Goal: Task Accomplishment & Management: Use online tool/utility

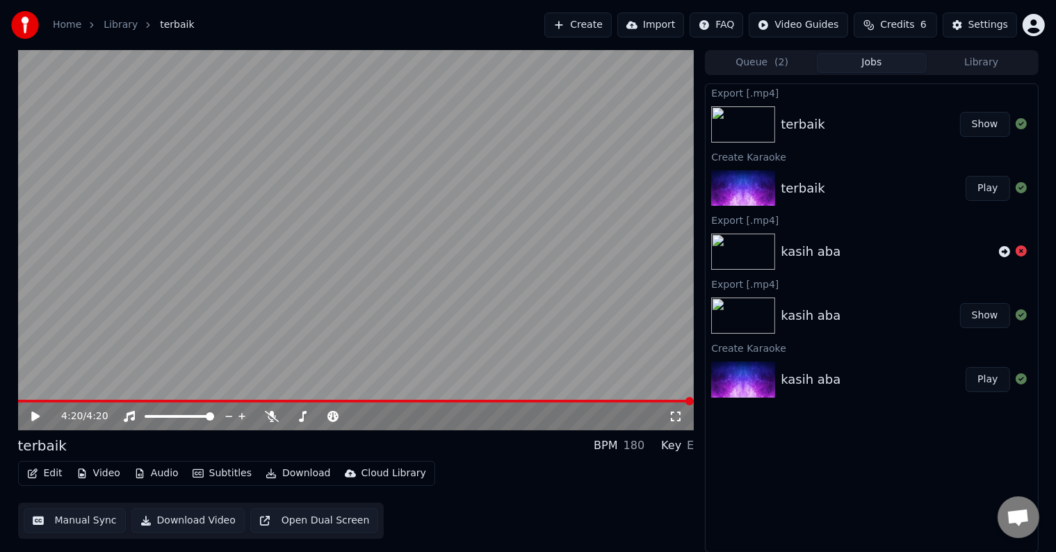
click at [603, 22] on button "Create" at bounding box center [577, 25] width 67 height 25
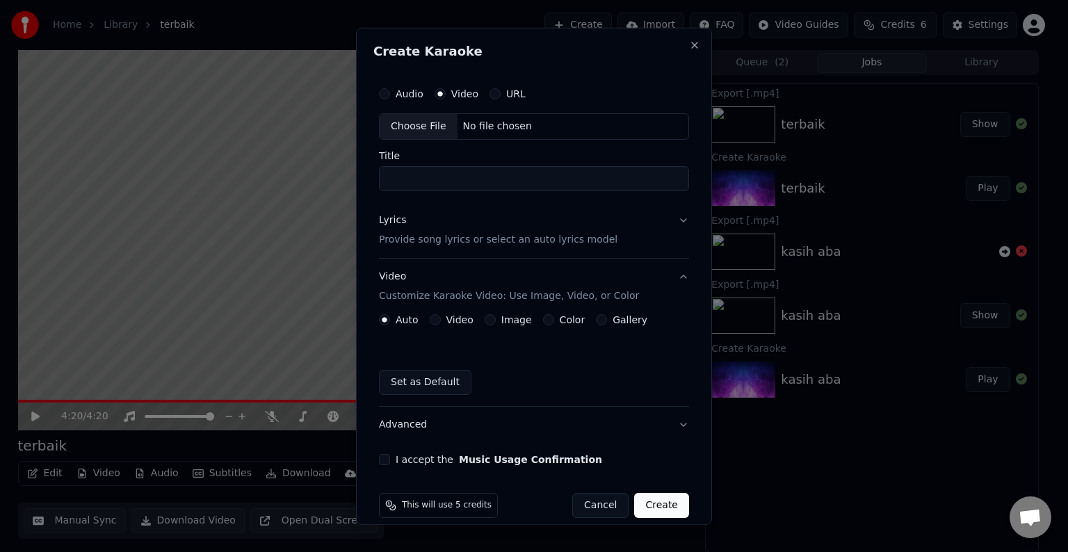
click at [492, 115] on div "Choose File No file chosen" at bounding box center [534, 126] width 310 height 26
type input "**********"
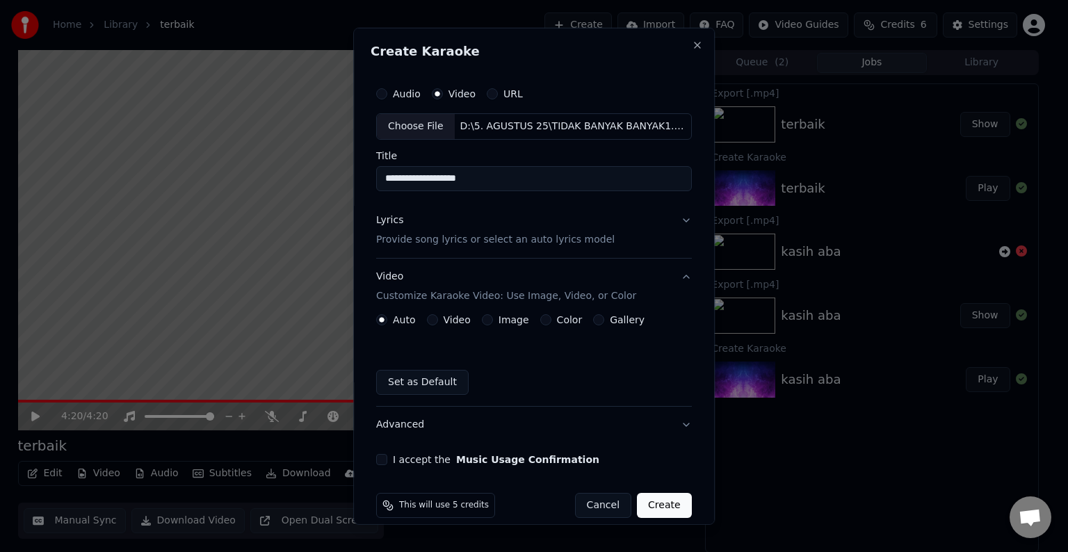
click at [672, 214] on button "Lyrics Provide song lyrics or select an auto lyrics model" at bounding box center [534, 230] width 316 height 56
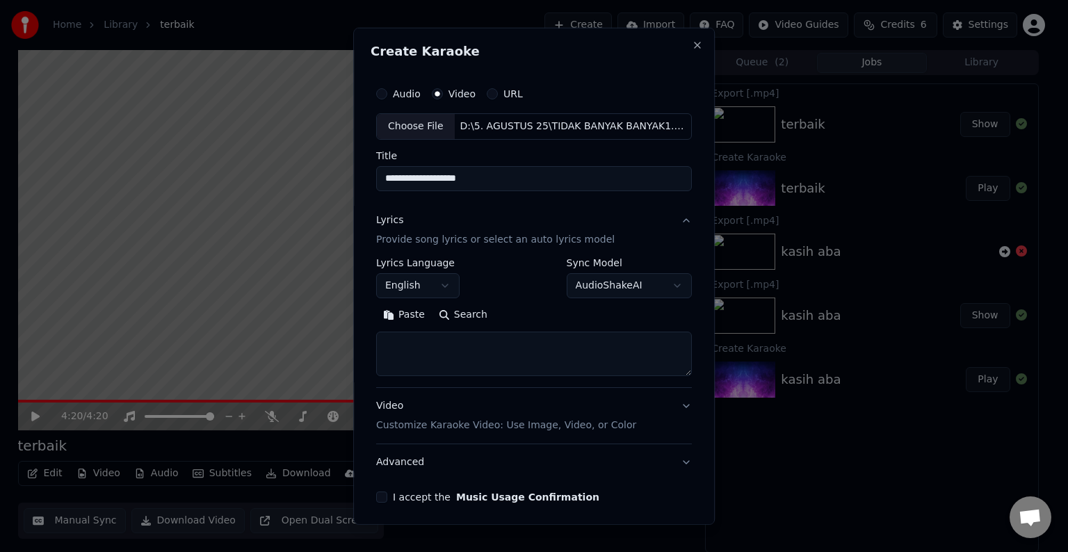
click at [450, 284] on body "**********" at bounding box center [528, 276] width 1056 height 552
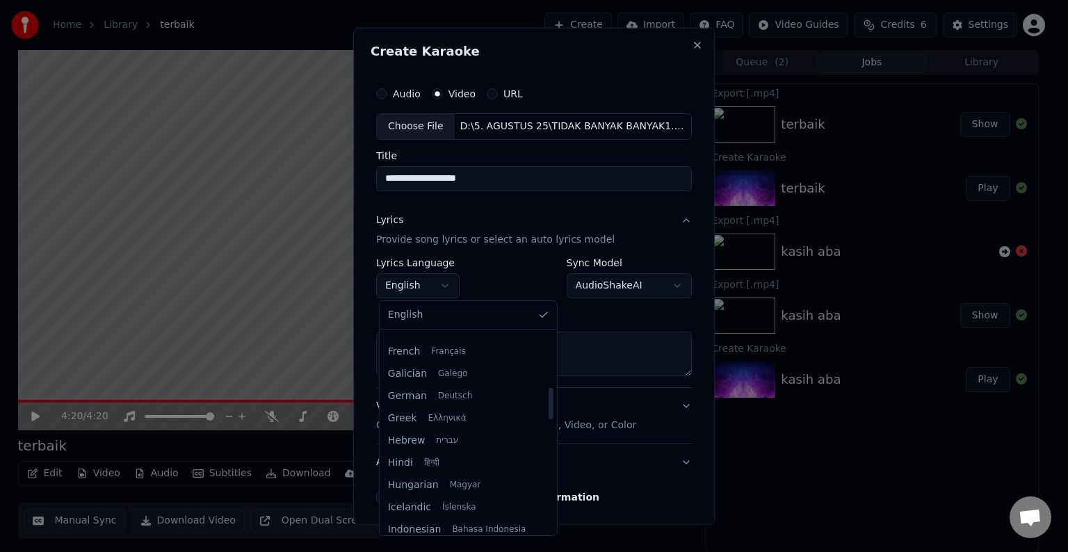
scroll to position [417, 0]
select select "**"
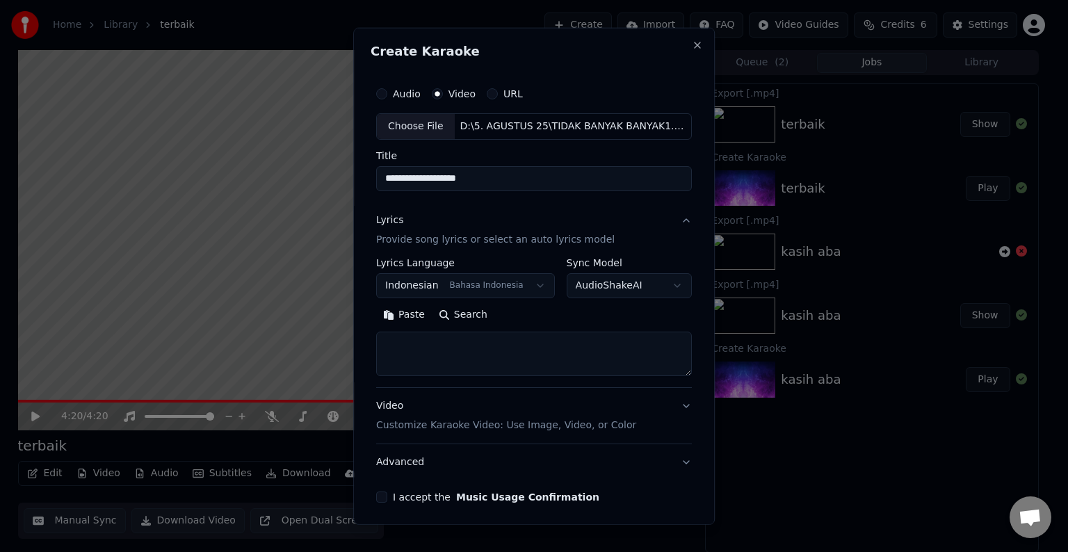
click at [398, 322] on button "Paste" at bounding box center [404, 315] width 56 height 22
click at [656, 405] on button "Video Customize Karaoke Video: Use Image, Video, or Color" at bounding box center [534, 416] width 316 height 56
type textarea "**********"
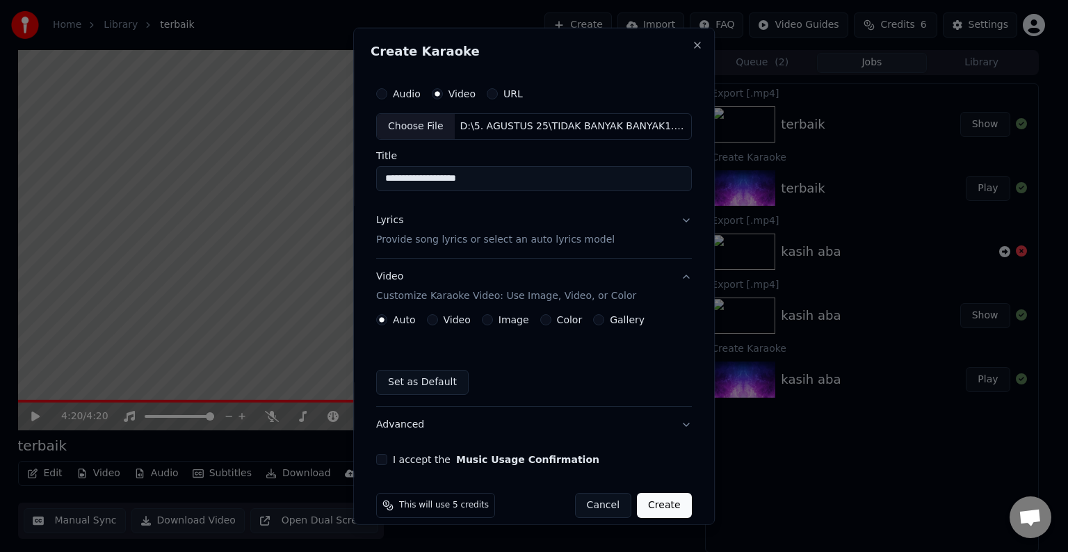
click at [434, 318] on button "Video" at bounding box center [432, 319] width 11 height 11
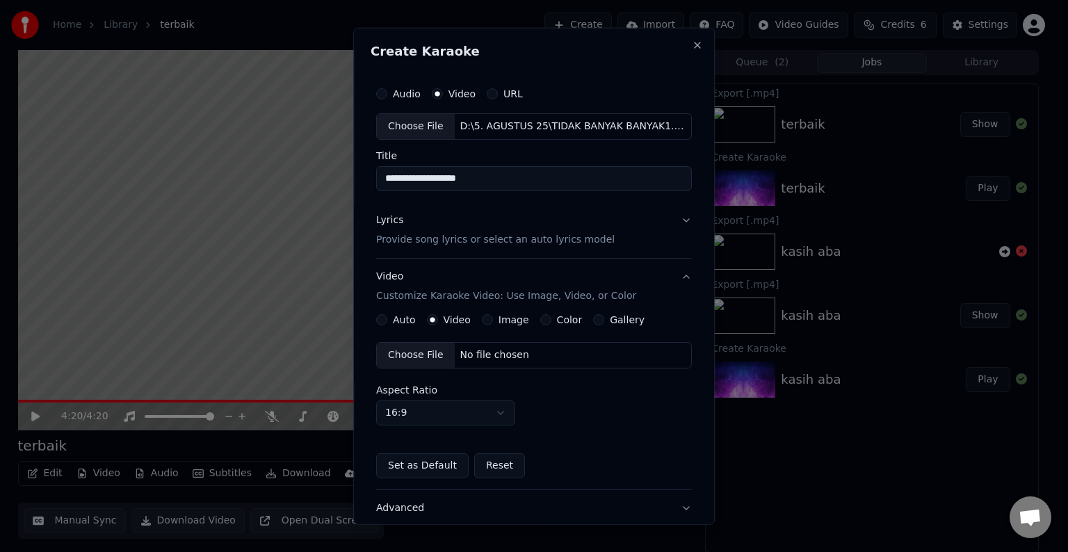
click at [498, 357] on div "No file chosen" at bounding box center [495, 355] width 80 height 14
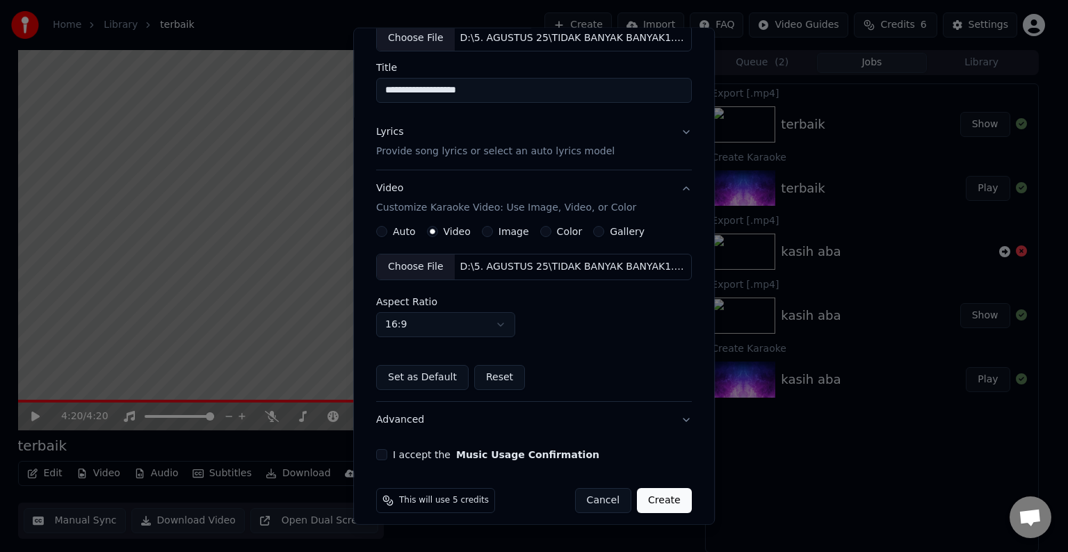
scroll to position [98, 0]
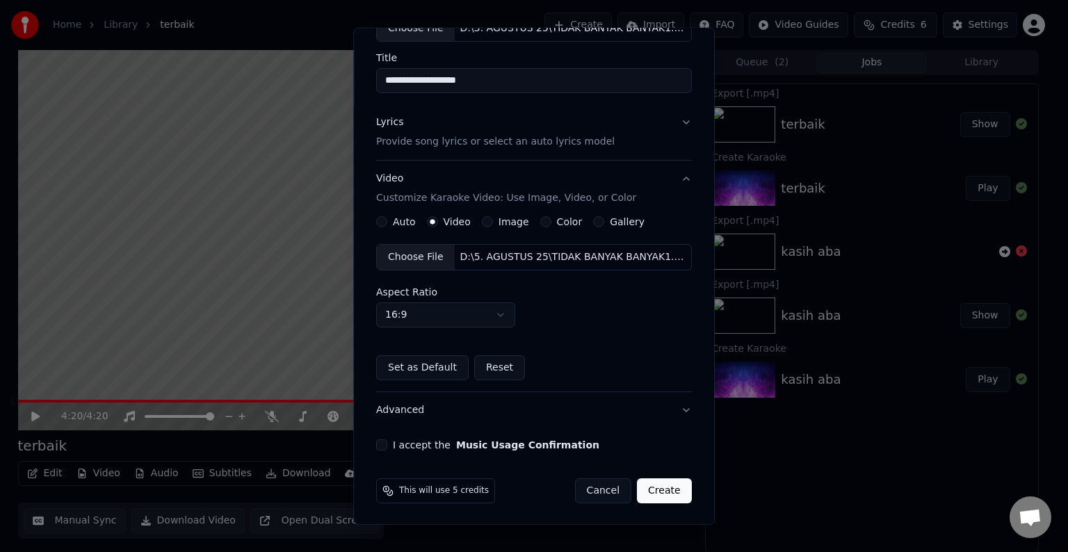
click at [669, 403] on button "Advanced" at bounding box center [534, 410] width 316 height 36
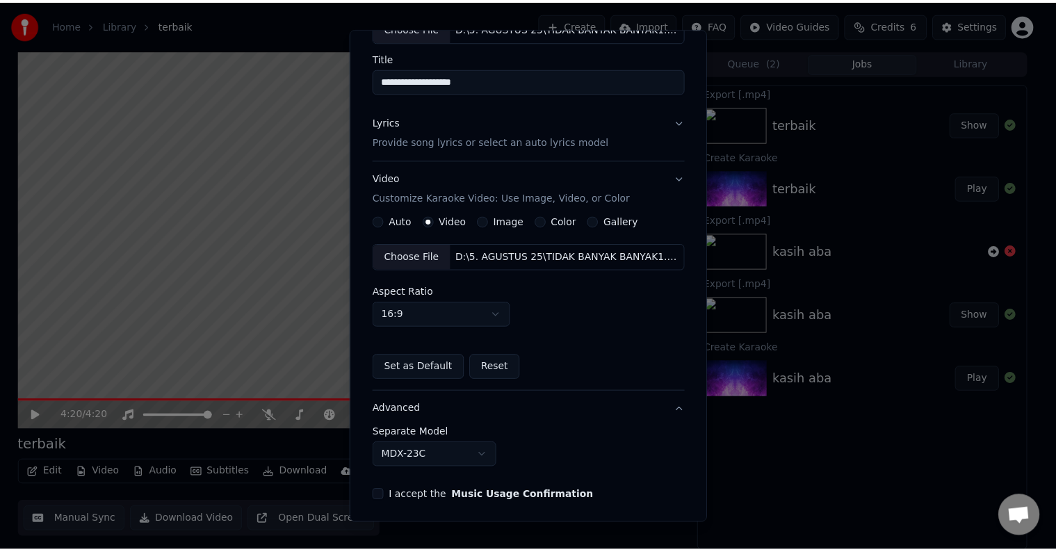
scroll to position [0, 0]
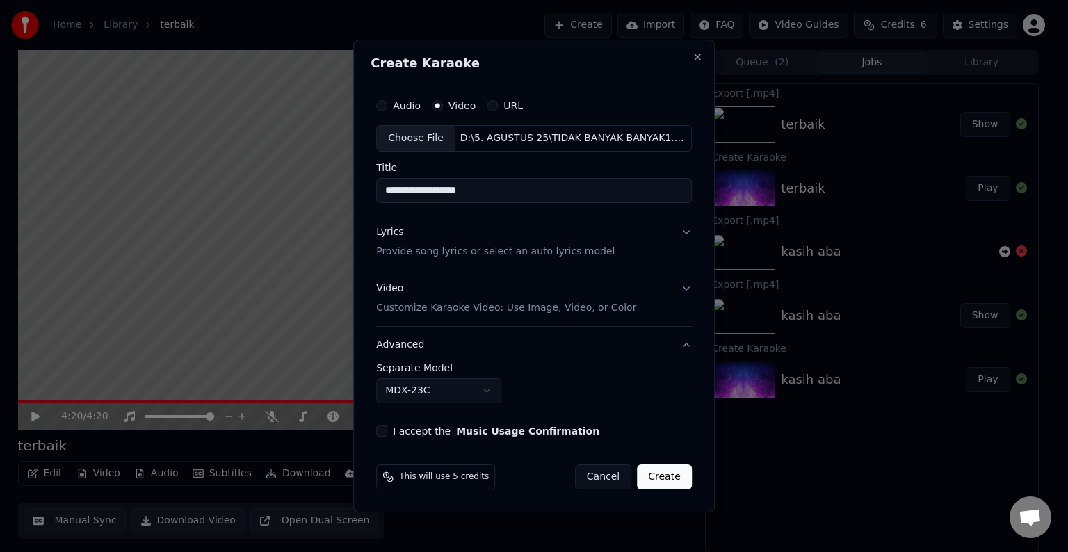
click at [687, 341] on button "Advanced" at bounding box center [534, 345] width 316 height 36
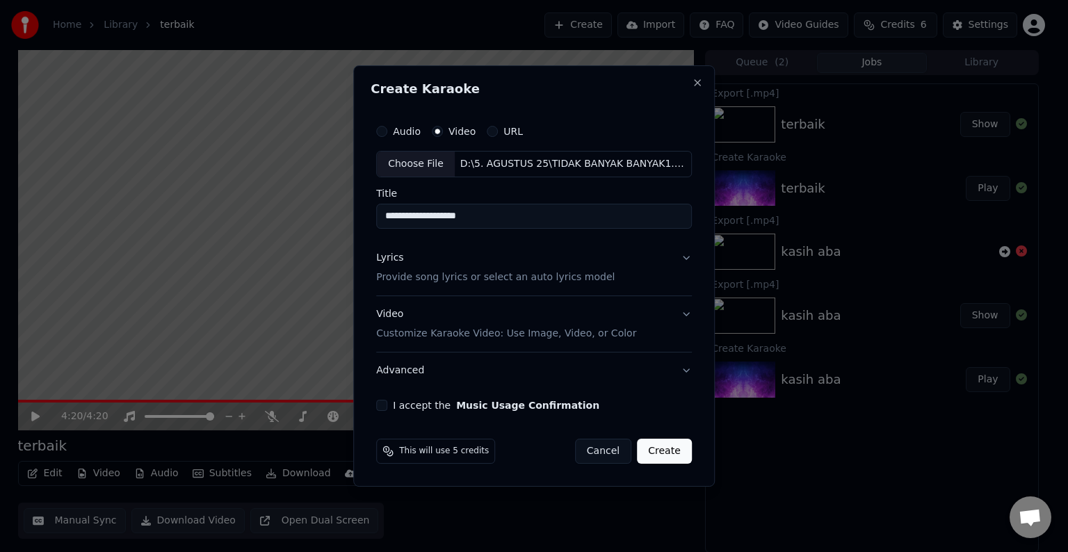
click at [384, 406] on button "I accept the Music Usage Confirmation" at bounding box center [381, 405] width 11 height 11
click at [659, 451] on button "Create" at bounding box center [664, 451] width 55 height 25
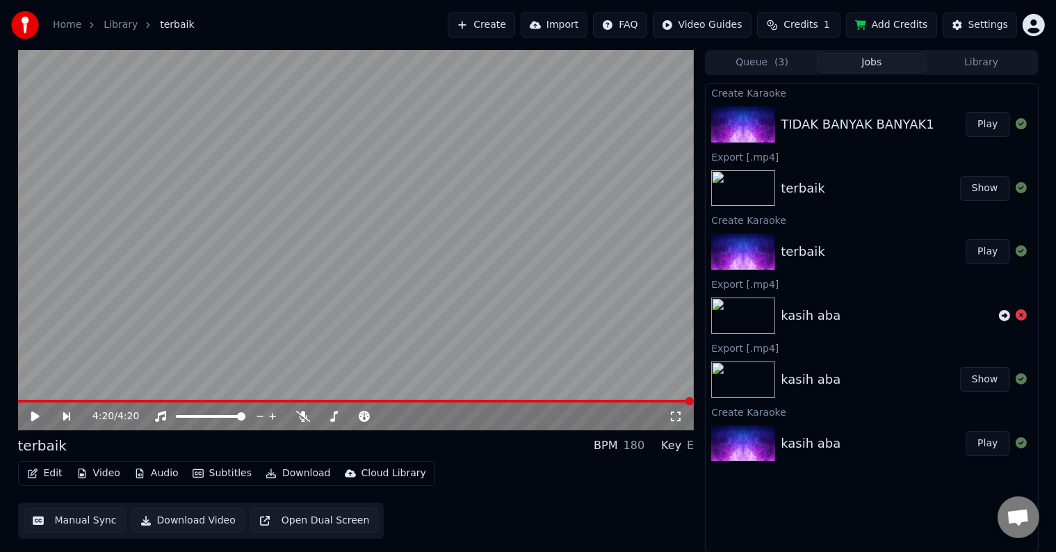
click at [981, 127] on button "Play" at bounding box center [987, 124] width 44 height 25
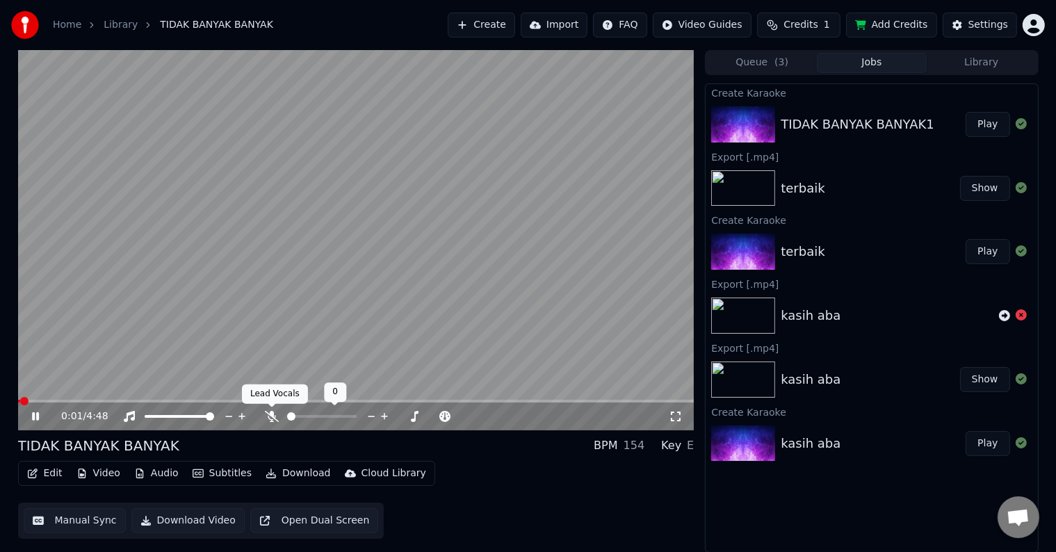
click at [270, 413] on icon at bounding box center [272, 416] width 14 height 11
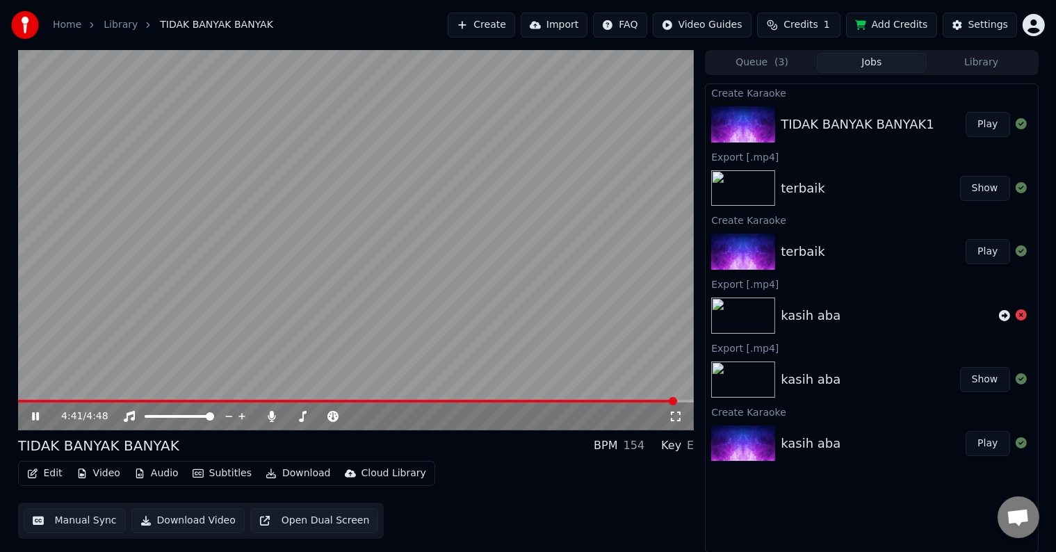
click at [201, 523] on button "Download Video" at bounding box center [187, 520] width 113 height 25
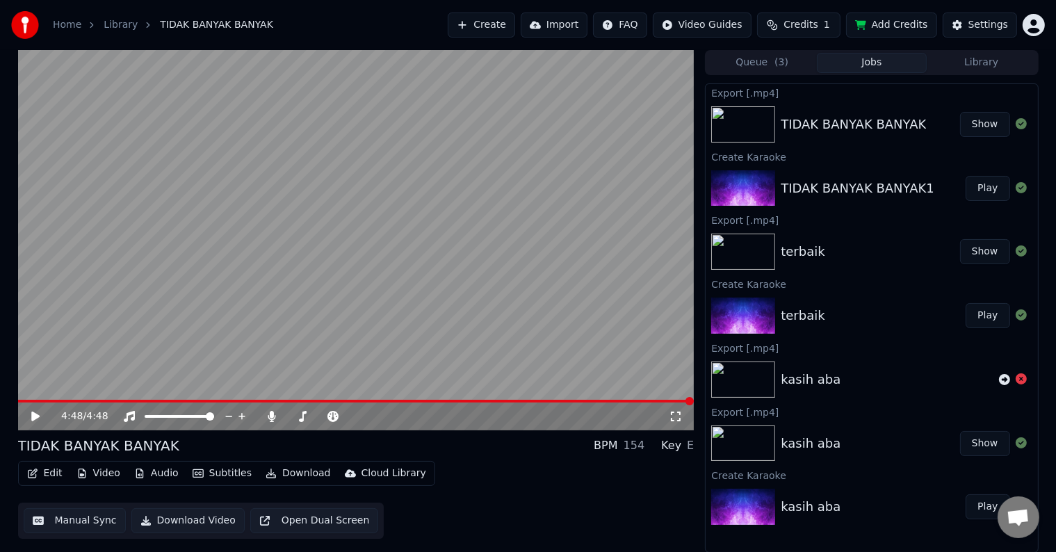
click at [984, 130] on button "Show" at bounding box center [985, 124] width 50 height 25
click at [38, 25] on img at bounding box center [25, 25] width 28 height 28
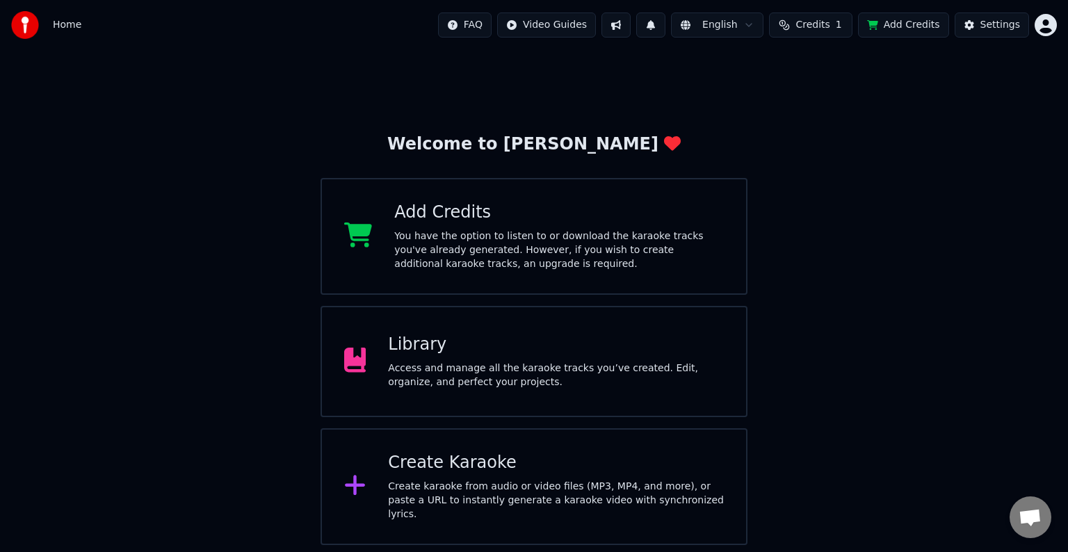
click at [1043, 17] on html "Home FAQ Video Guides English Credits 1 Add Credits Settings Welcome to Youka A…" at bounding box center [534, 272] width 1068 height 545
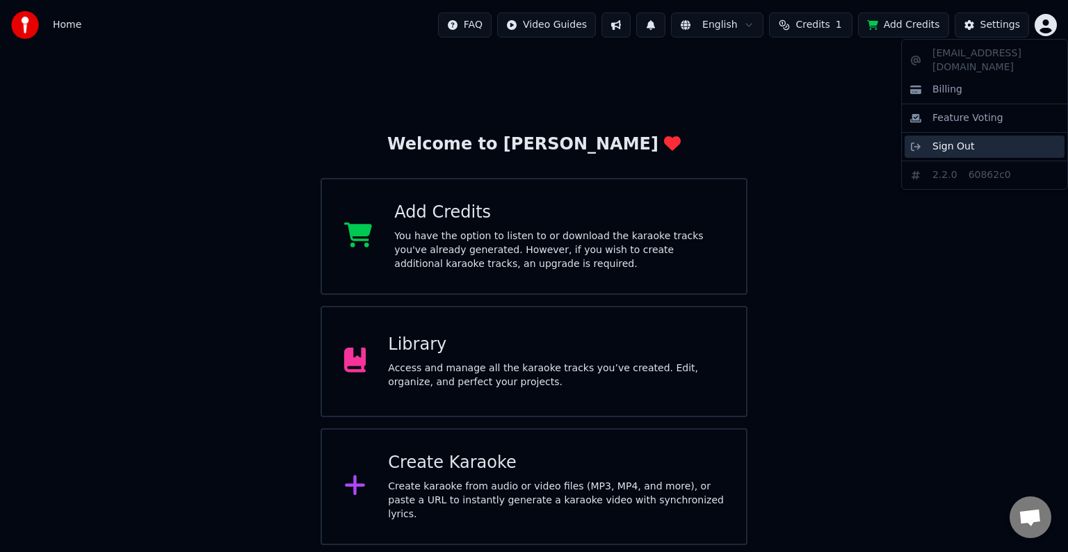
click at [1006, 136] on div "Sign Out" at bounding box center [984, 147] width 160 height 22
